Goal: Complete application form

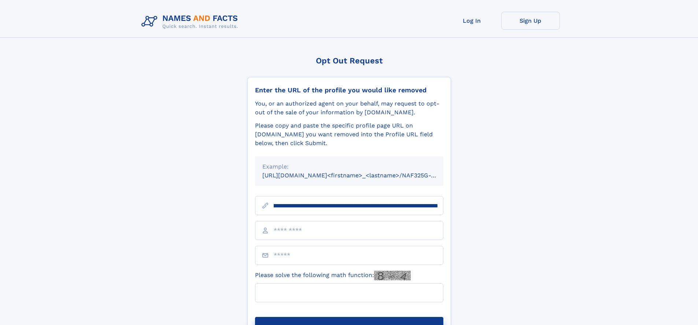
scroll to position [0, 83]
type input "**********"
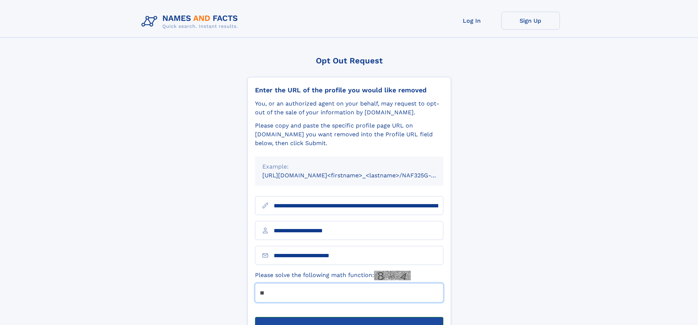
type input "**"
click at [349, 317] on button "Submit Opt Out Request" at bounding box center [349, 328] width 188 height 23
